Goal: Book appointment/travel/reservation

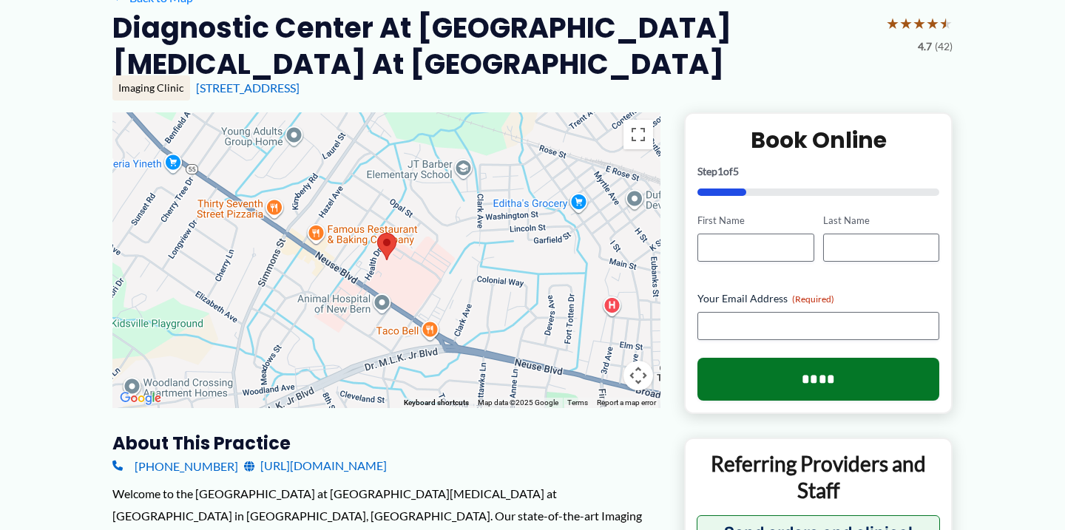
scroll to position [151, 0]
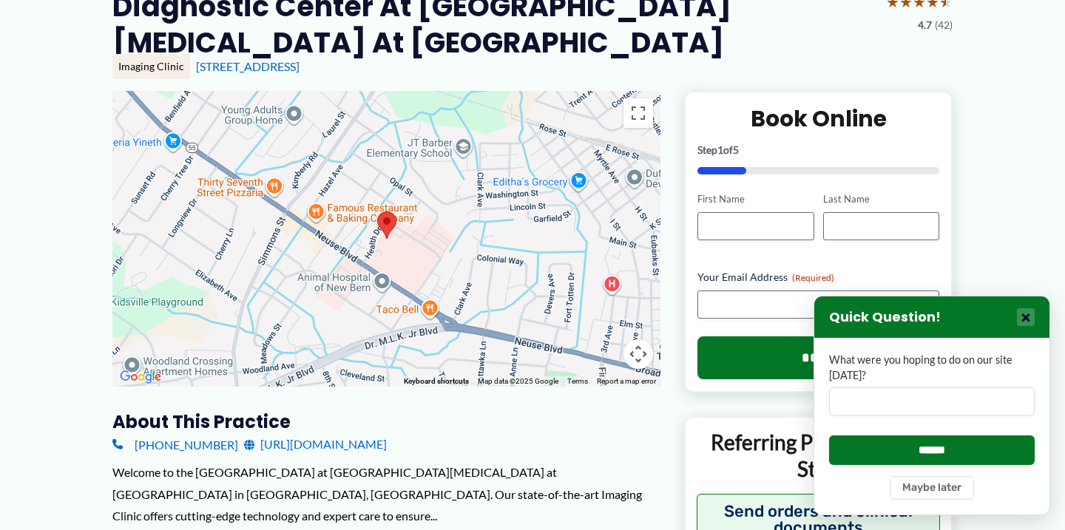
click at [1020, 326] on button "×" at bounding box center [1026, 318] width 18 height 18
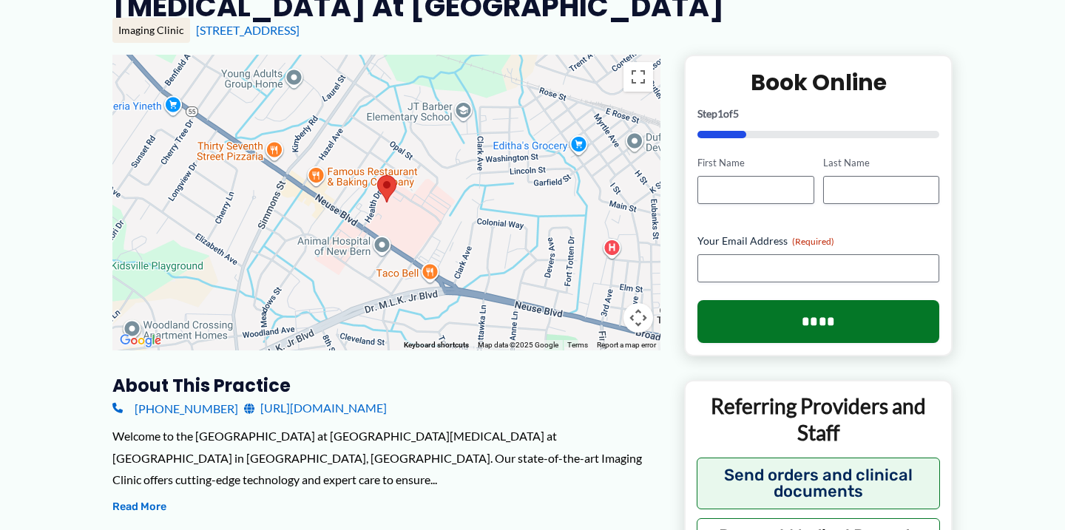
scroll to position [189, 0]
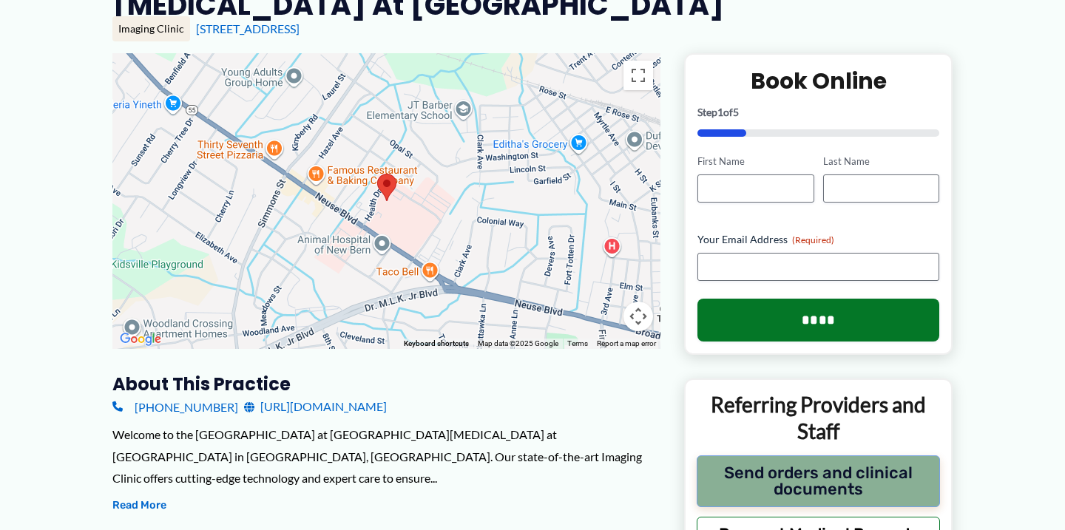
click at [823, 471] on button "Send orders and clinical documents" at bounding box center [818, 482] width 243 height 52
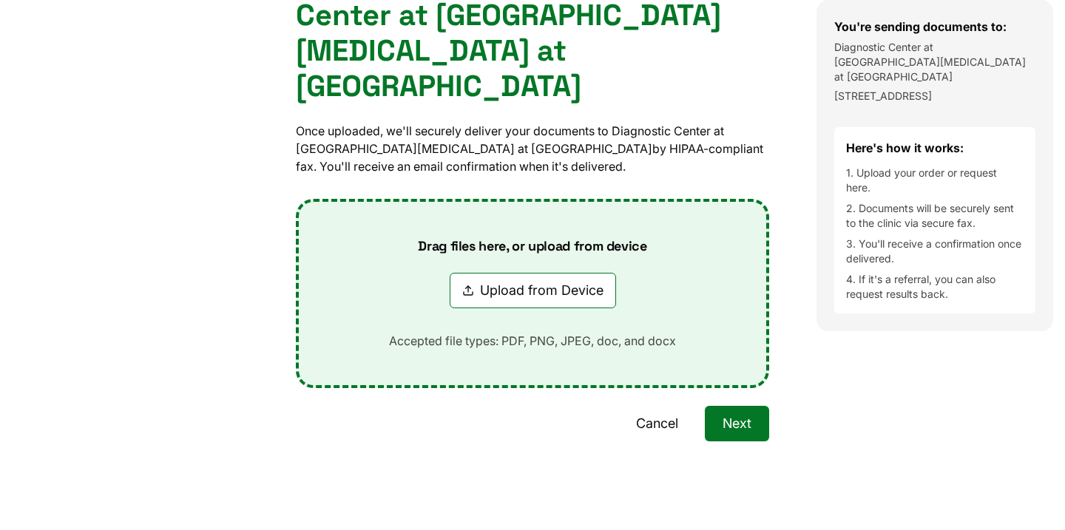
scroll to position [0, 0]
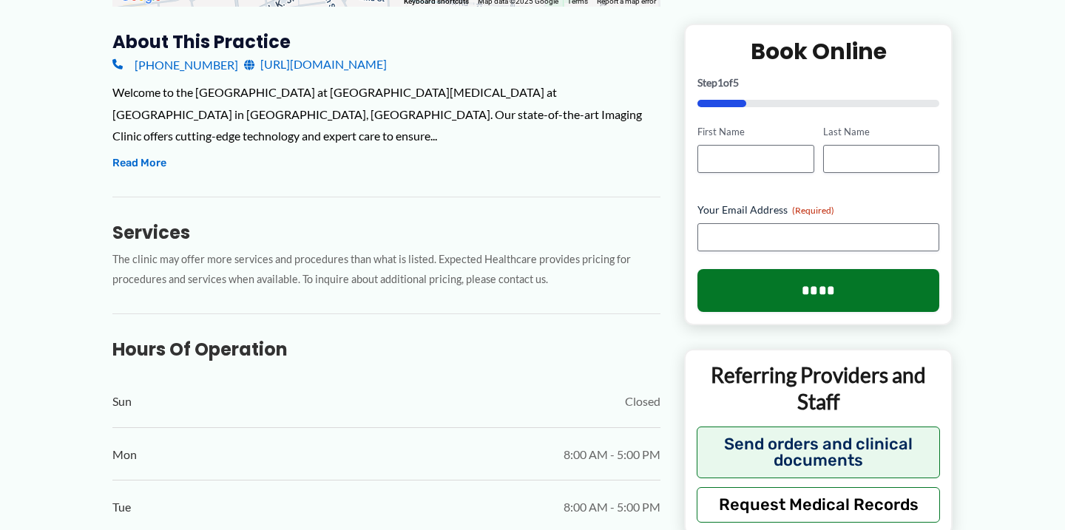
scroll to position [530, 0]
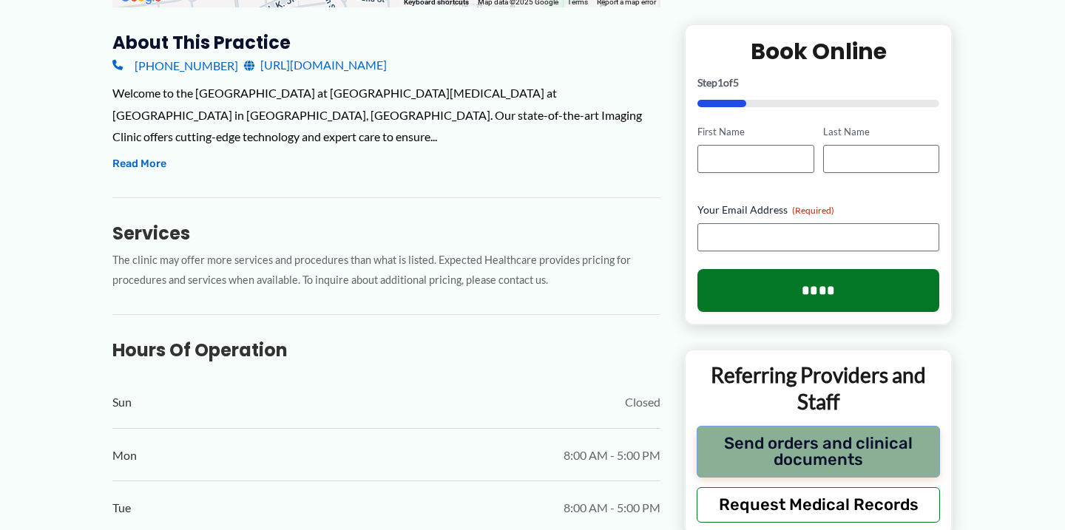
click at [797, 460] on button "Send orders and clinical documents" at bounding box center [818, 451] width 243 height 52
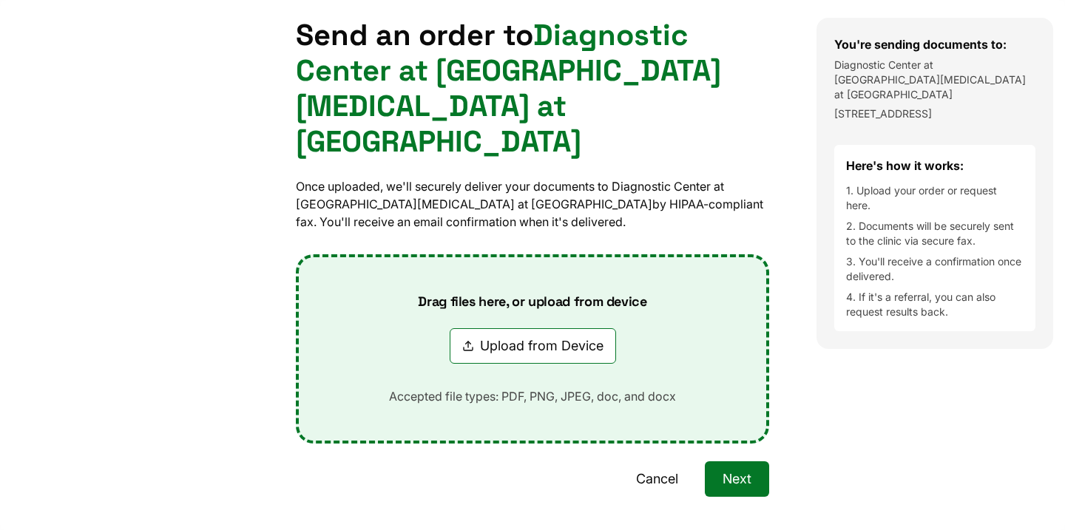
scroll to position [192, 0]
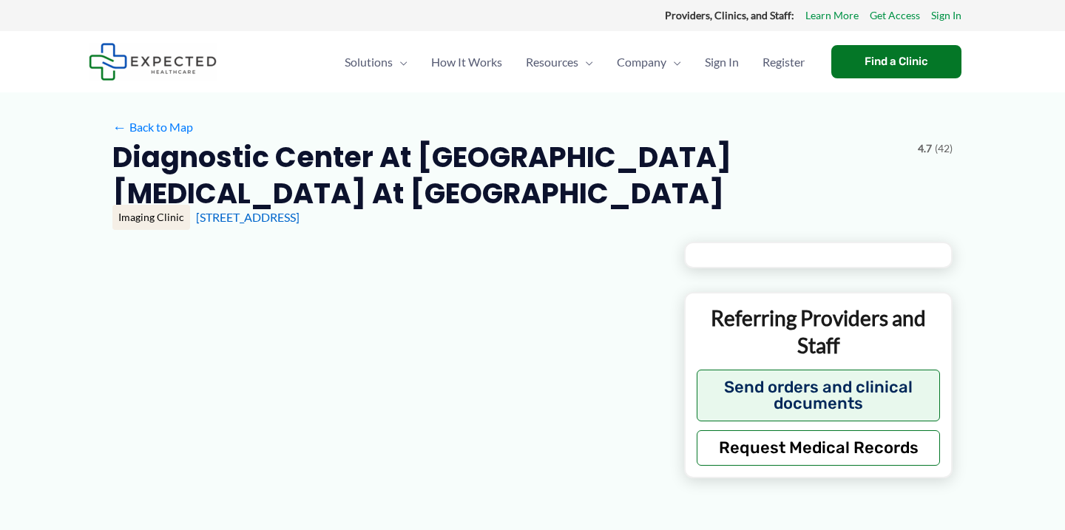
type input "**********"
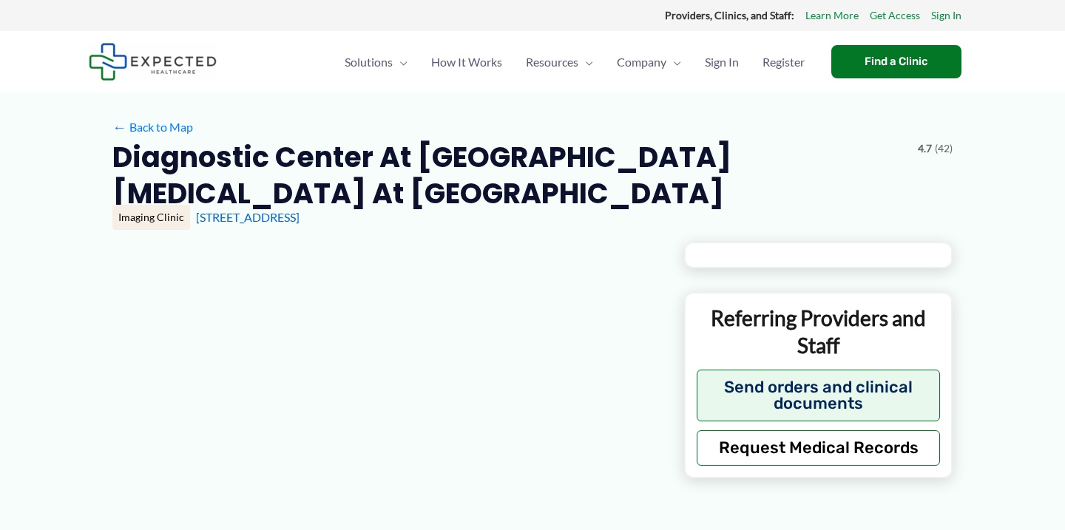
type input "**********"
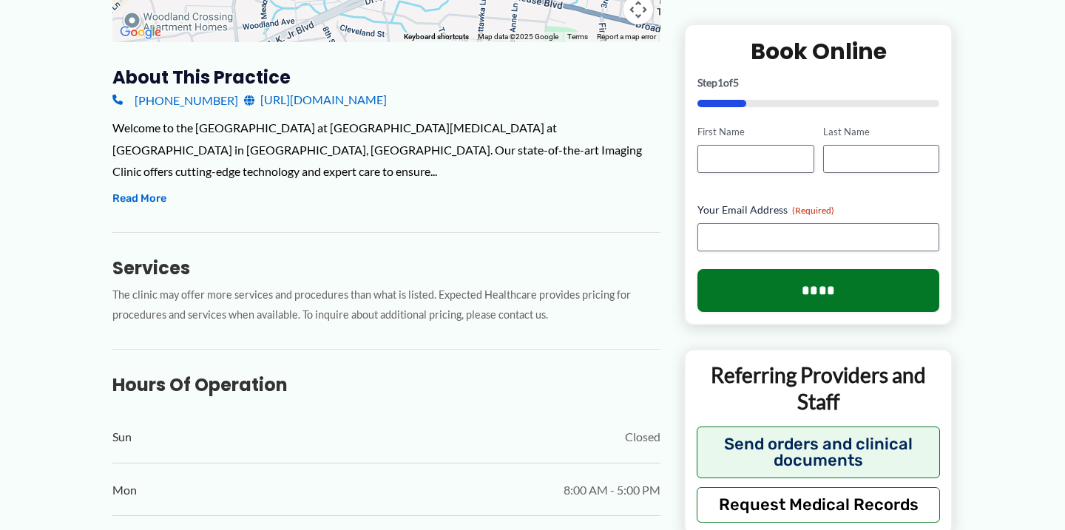
scroll to position [528, 0]
